Goal: Task Accomplishment & Management: Use online tool/utility

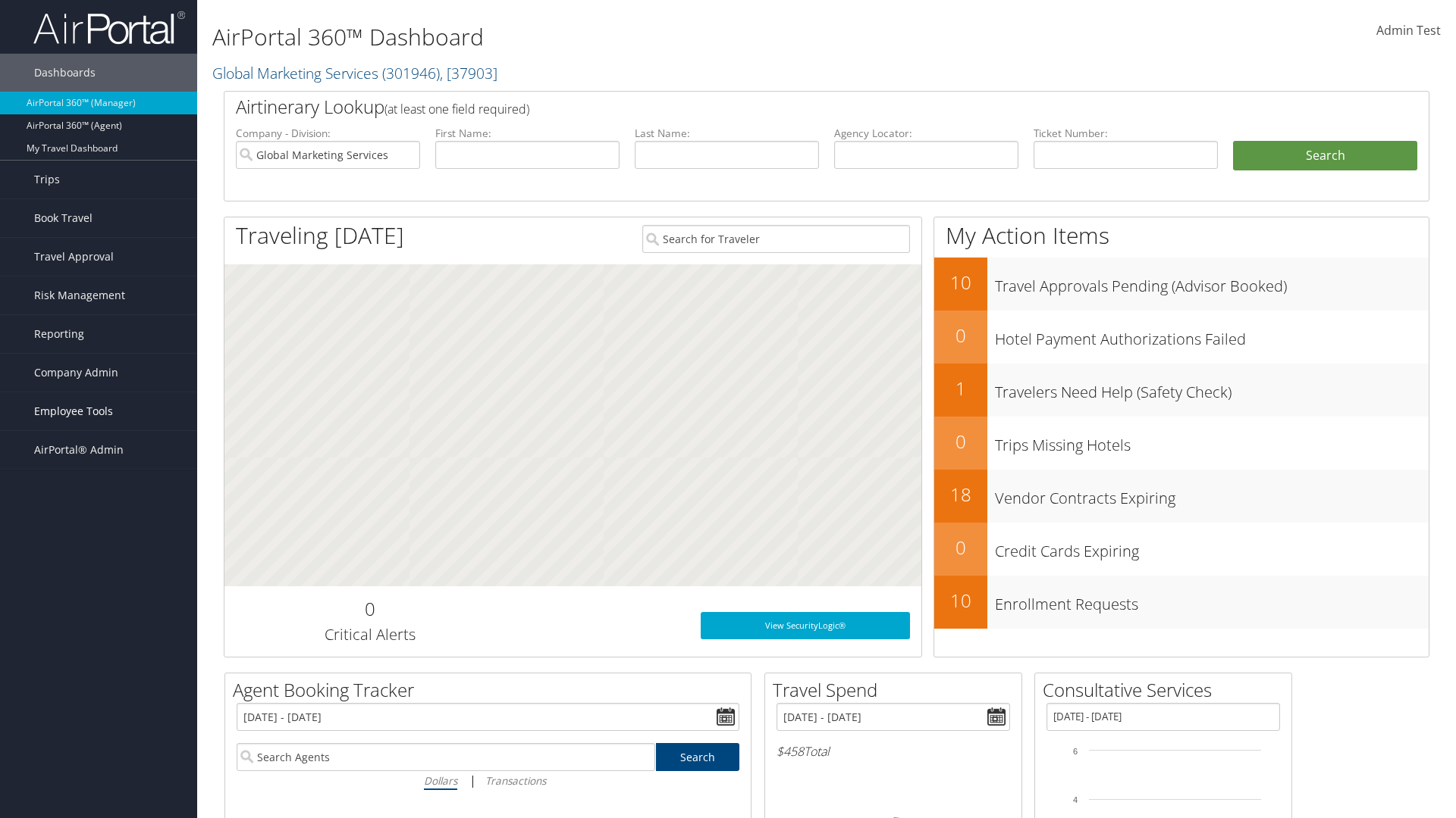
click at [99, 412] on span "Employee Tools" at bounding box center [74, 412] width 79 height 38
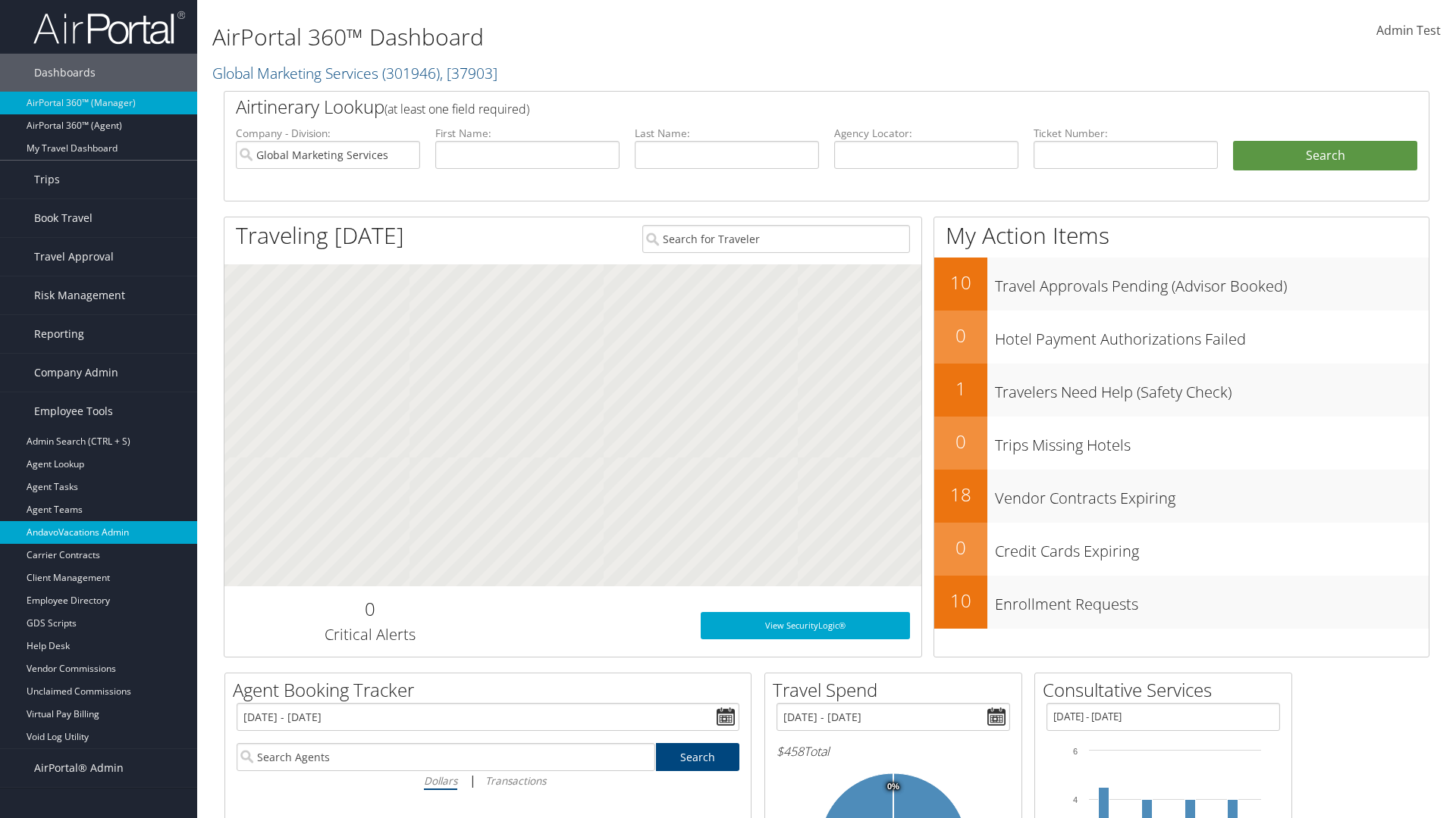
click at [99, 533] on link "AndavoVacations Admin" at bounding box center [98, 532] width 197 height 22
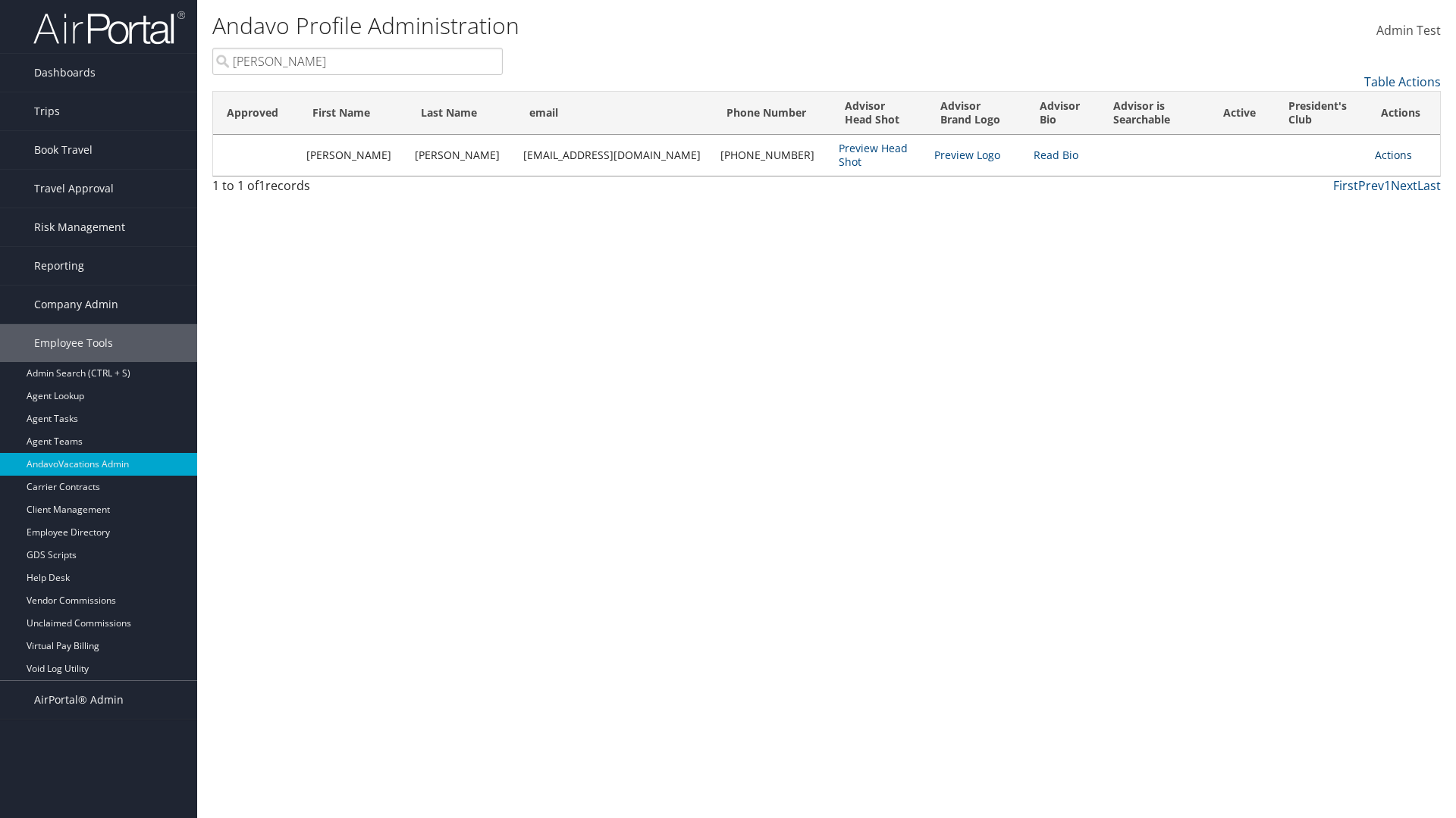
type input "Stephanie"
click at [1385, 155] on link "Actions" at bounding box center [1392, 155] width 37 height 14
click at [1317, 254] on link "Remove from President's Club" at bounding box center [1317, 254] width 165 height 26
